Goal: Task Accomplishment & Management: Manage account settings

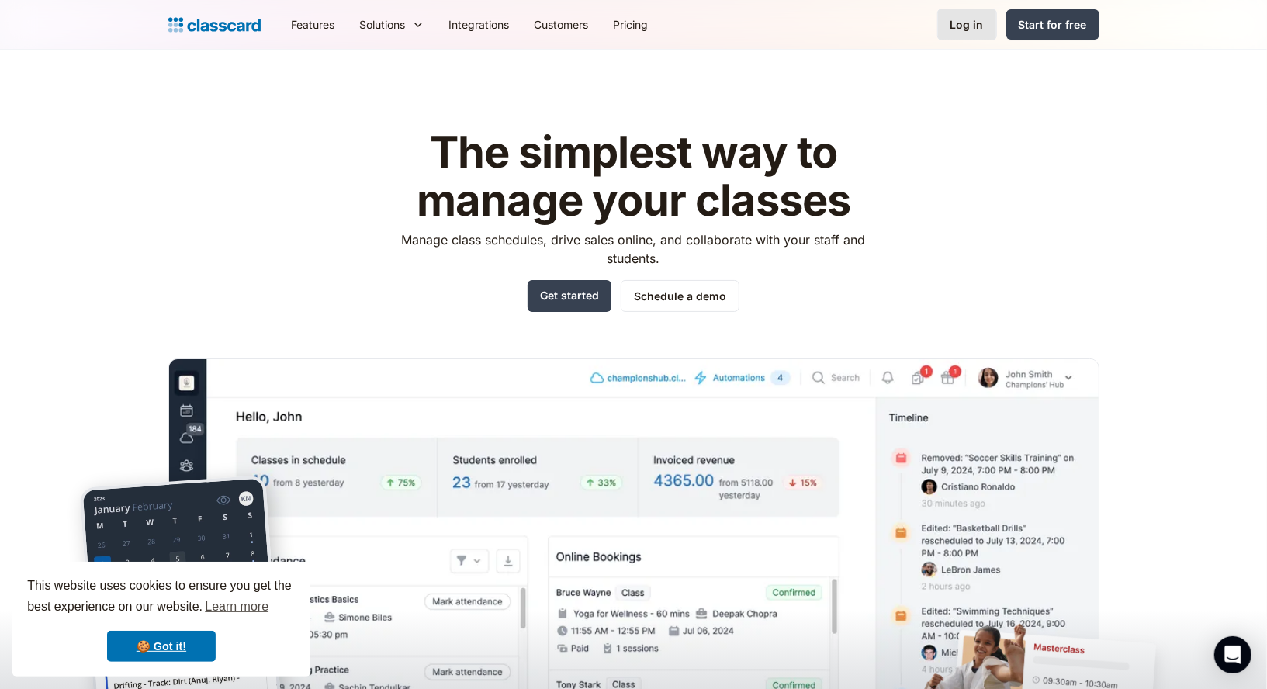
click at [971, 22] on div "Log in" at bounding box center [966, 24] width 33 height 16
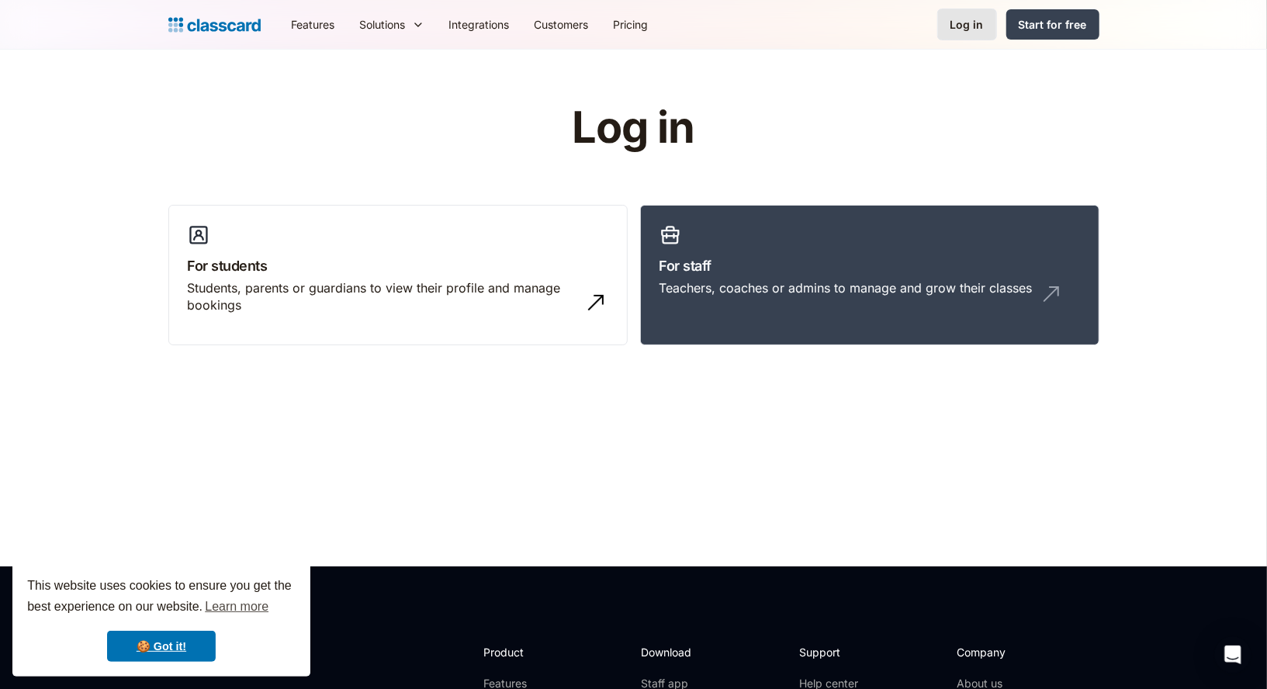
click at [964, 30] on div "Log in" at bounding box center [966, 24] width 33 height 16
click at [171, 638] on link "🍪 Got it!" at bounding box center [161, 646] width 109 height 31
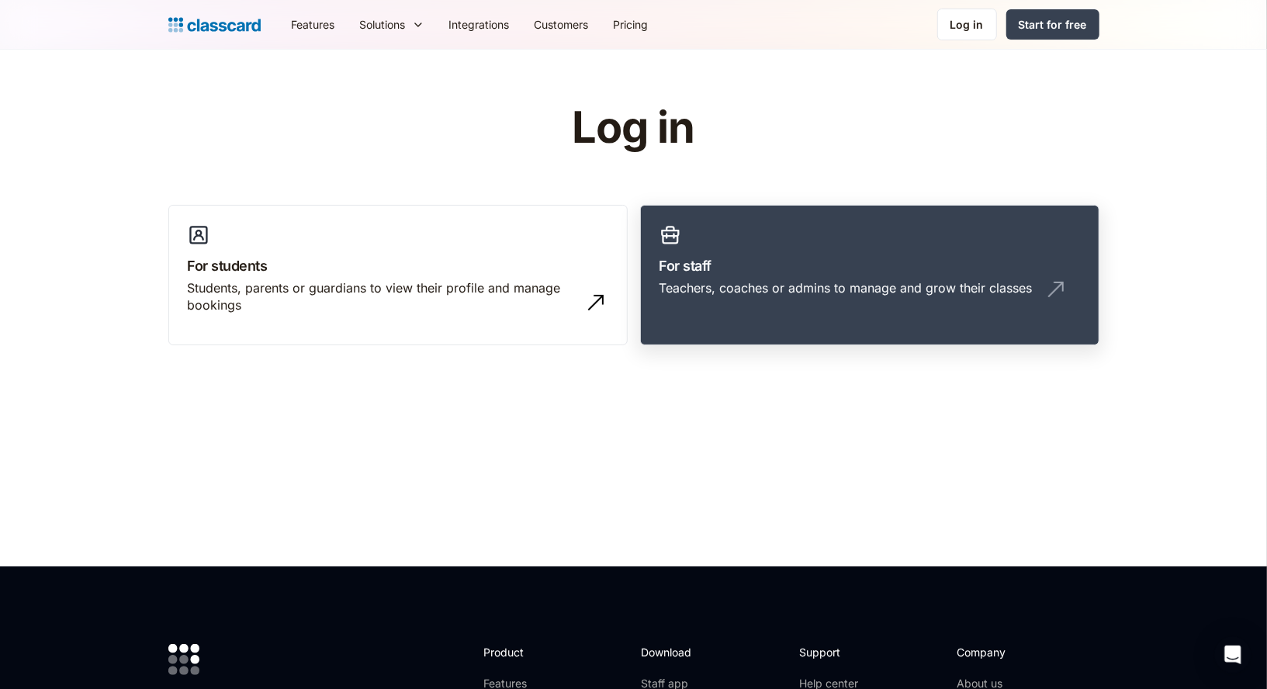
click at [898, 254] on link "For staff Teachers, coaches or admins to manage and grow their classes" at bounding box center [869, 275] width 459 height 141
